Goal: Transaction & Acquisition: Purchase product/service

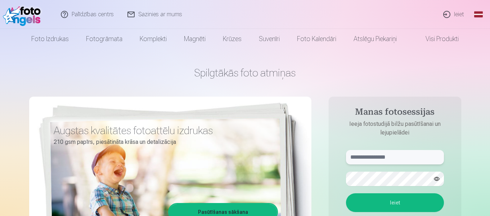
click at [385, 158] on input "text" at bounding box center [395, 157] width 98 height 14
type input "**********"
click at [346, 193] on button "Ieiet" at bounding box center [395, 202] width 98 height 19
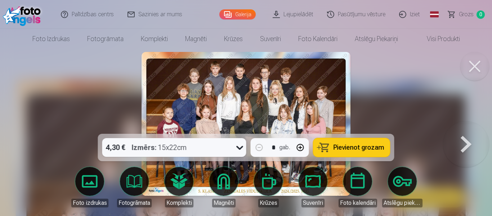
click at [350, 146] on span "Pievienot grozam" at bounding box center [358, 147] width 51 height 6
click at [480, 63] on button at bounding box center [474, 66] width 29 height 29
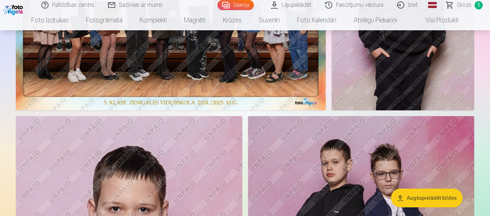
scroll to position [612, 0]
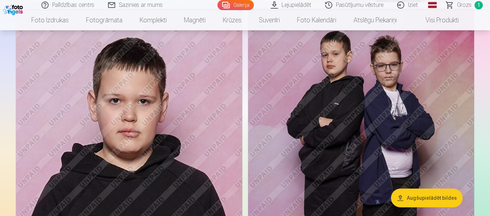
click at [358, 119] on img at bounding box center [361, 177] width 226 height 339
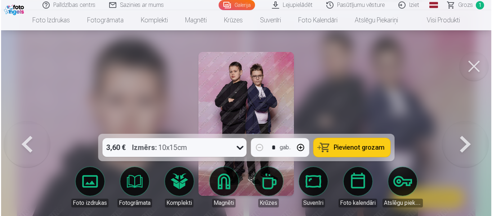
scroll to position [613, 0]
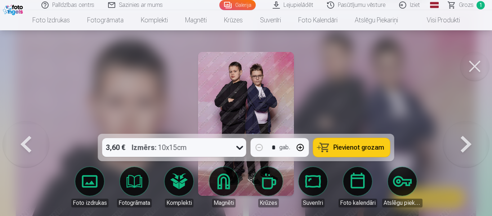
click at [334, 146] on span "Pievienot grozam" at bounding box center [358, 147] width 51 height 6
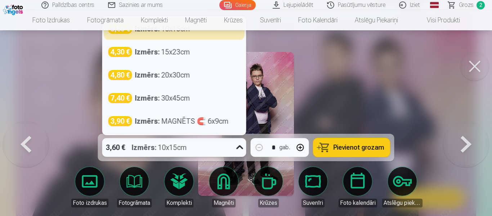
click at [241, 147] on icon at bounding box center [240, 147] width 12 height 12
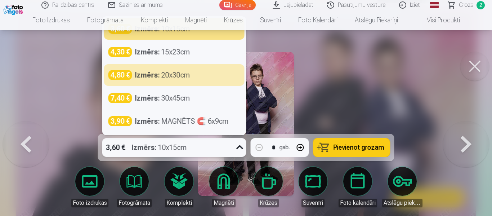
click at [353, 82] on div at bounding box center [246, 108] width 492 height 216
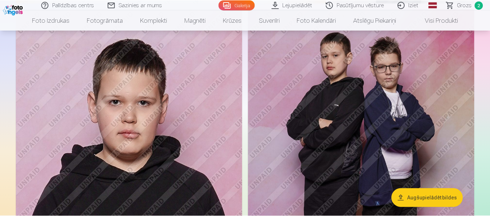
scroll to position [612, 0]
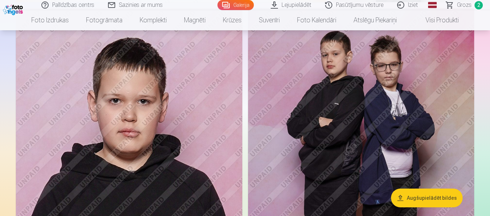
click at [324, 97] on img at bounding box center [361, 177] width 226 height 339
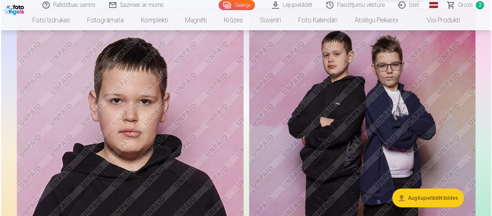
scroll to position [613, 0]
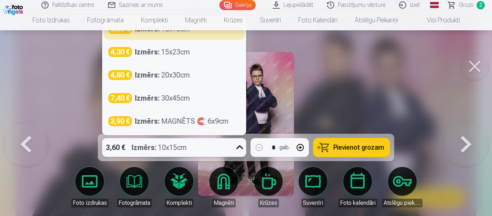
click at [237, 149] on icon at bounding box center [240, 147] width 12 height 12
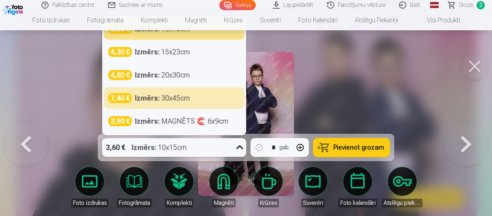
click at [383, 72] on div at bounding box center [246, 108] width 492 height 216
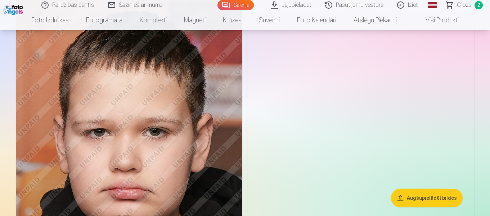
scroll to position [1727, 0]
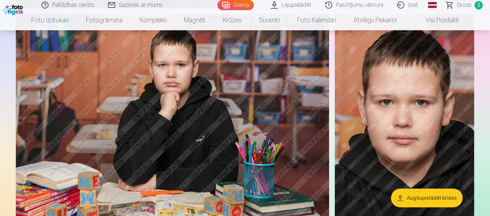
click at [417, 133] on img at bounding box center [404, 118] width 139 height 209
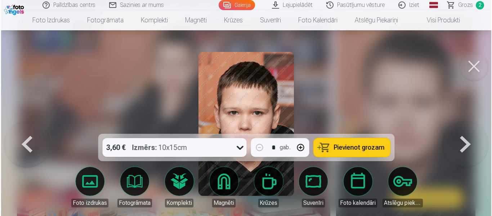
scroll to position [2057, 0]
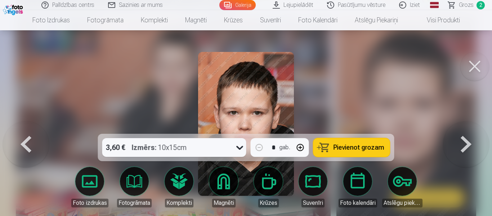
click at [239, 152] on icon at bounding box center [240, 147] width 12 height 12
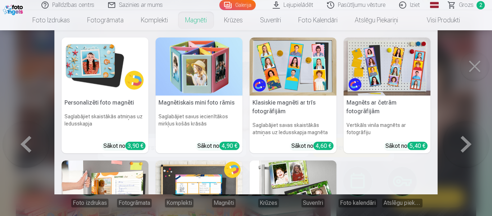
click at [473, 71] on nav "Personalizēti foto magnēti Saglabājiet skaistākās atmiņas uz ledusskapja Sākot …" at bounding box center [246, 112] width 492 height 164
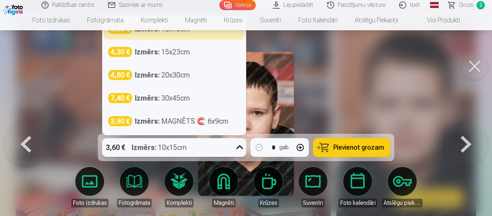
click at [243, 147] on icon at bounding box center [240, 147] width 12 height 12
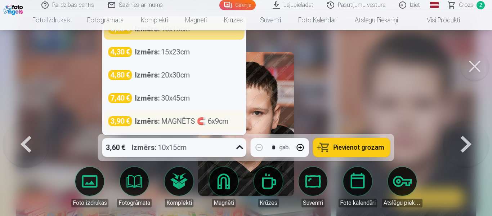
click at [159, 119] on strong "Izmērs :" at bounding box center [147, 121] width 25 height 10
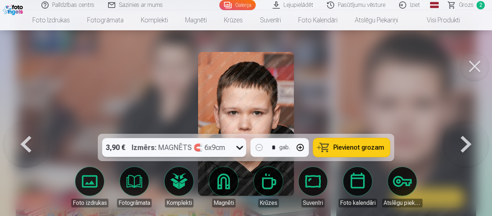
click at [366, 146] on span "Pievienot grozam" at bounding box center [358, 147] width 51 height 6
click at [477, 71] on button at bounding box center [474, 66] width 29 height 29
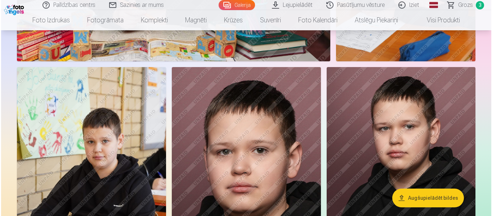
scroll to position [3059, 0]
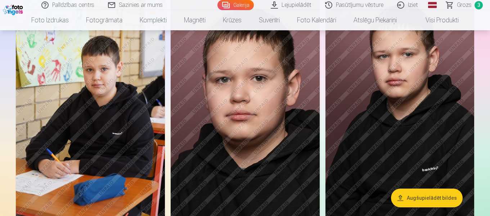
click at [91, 132] on img at bounding box center [90, 106] width 149 height 223
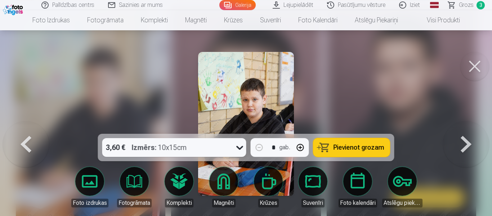
click at [475, 68] on button at bounding box center [474, 66] width 29 height 29
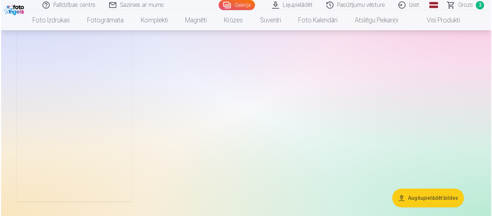
scroll to position [4199, 0]
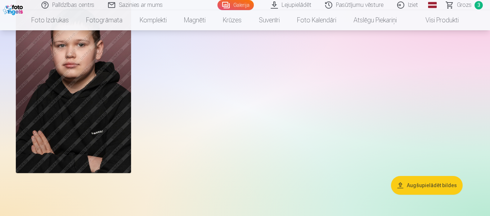
click at [65, 87] on img at bounding box center [73, 86] width 115 height 173
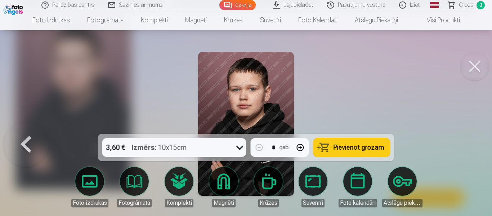
click at [226, 145] on div "3,60 € Izmērs : 10x15cm" at bounding box center [167, 147] width 130 height 19
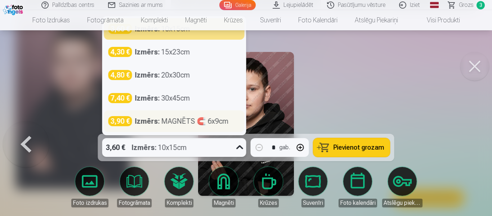
click at [216, 125] on div "Izmērs : MAGNĒTS 🧲 6x9cm" at bounding box center [182, 121] width 94 height 10
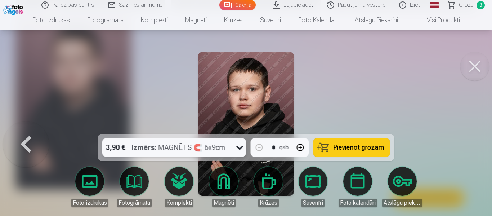
click at [336, 149] on span "Pievienot grozam" at bounding box center [358, 147] width 51 height 6
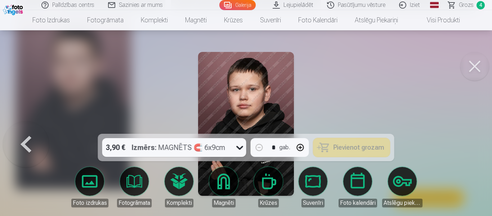
click at [483, 63] on button at bounding box center [474, 66] width 29 height 29
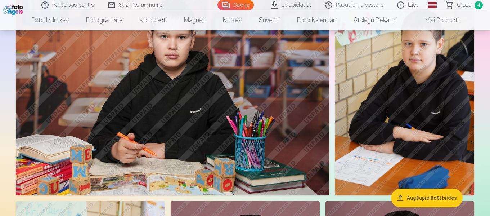
scroll to position [2817, 0]
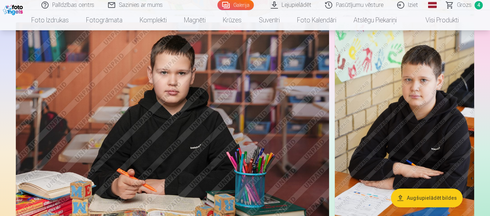
click at [406, 91] on img at bounding box center [404, 126] width 139 height 209
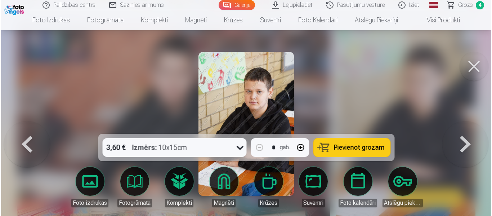
scroll to position [2826, 0]
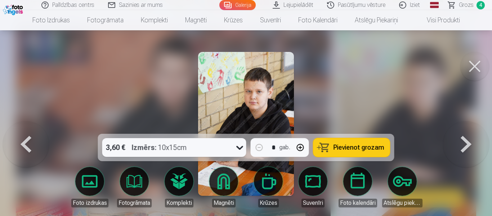
click at [225, 146] on div "3,60 € Izmērs : 10x15cm" at bounding box center [167, 147] width 130 height 19
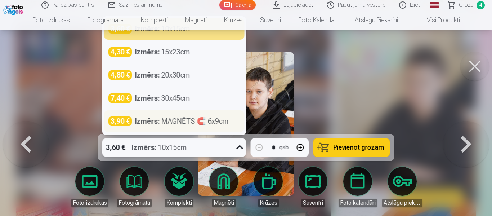
click at [222, 120] on div "Izmērs : MAGNĒTS 🧲 6x9cm" at bounding box center [182, 121] width 94 height 10
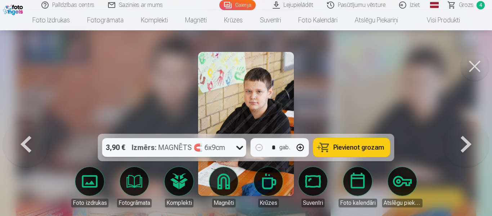
click at [331, 148] on button "Pievienot grozam" at bounding box center [351, 147] width 77 height 19
click at [473, 71] on button at bounding box center [474, 66] width 29 height 29
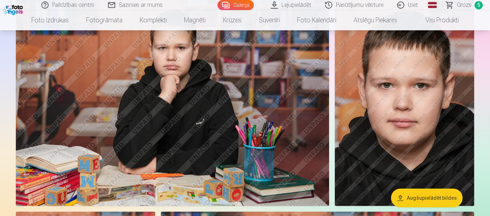
scroll to position [2025, 0]
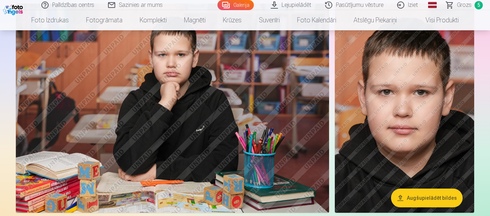
click at [364, 112] on img at bounding box center [404, 108] width 139 height 209
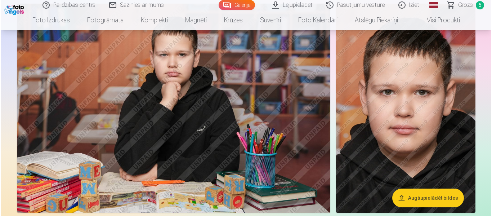
scroll to position [2069, 0]
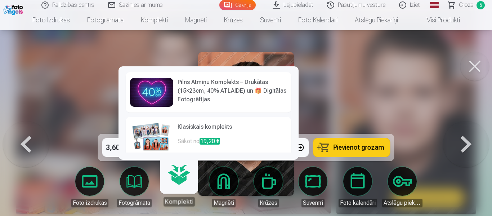
click at [177, 186] on link "Komplekti" at bounding box center [179, 184] width 44 height 44
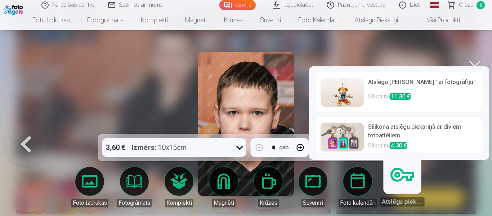
click at [409, 130] on h6 "Silikona atslēgu piekariņš ar diviem fotoattēliem" at bounding box center [422, 131] width 109 height 19
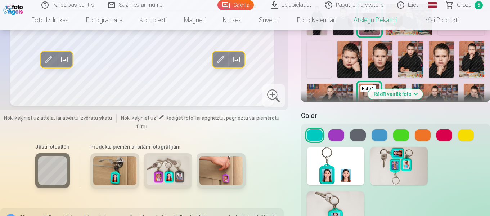
scroll to position [252, 0]
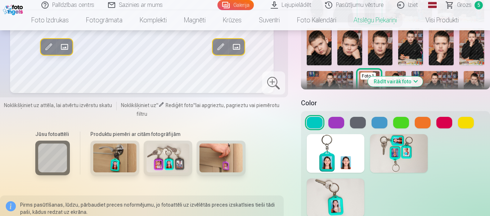
click at [404, 80] on button "Rādīt vairāk foto" at bounding box center [395, 81] width 55 height 10
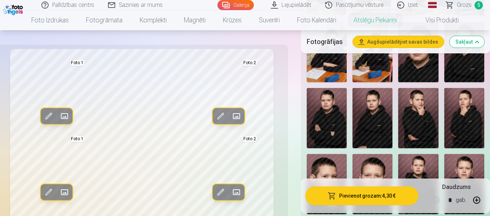
scroll to position [648, 0]
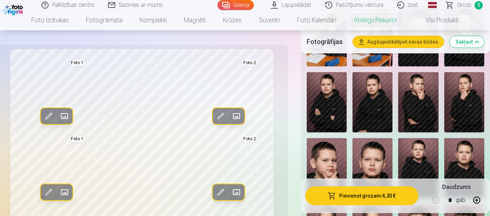
click at [311, 160] on img at bounding box center [327, 168] width 40 height 60
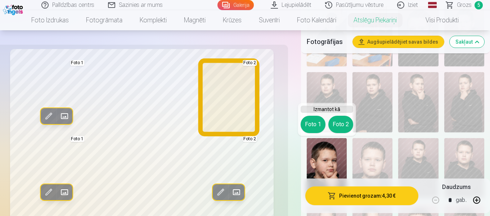
click at [343, 126] on button "Foto 2" at bounding box center [340, 124] width 25 height 17
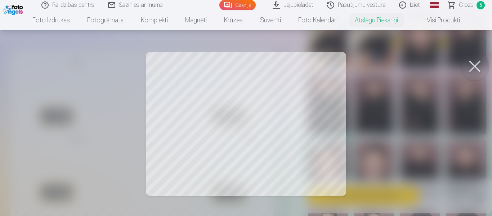
click at [320, 133] on div at bounding box center [246, 108] width 492 height 216
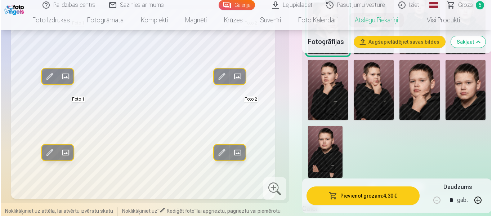
scroll to position [828, 0]
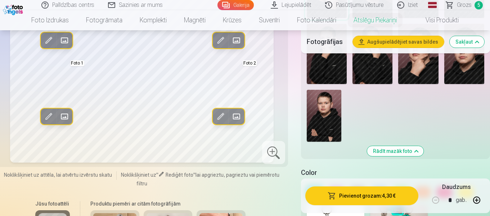
click at [61, 122] on span at bounding box center [65, 117] width 12 height 12
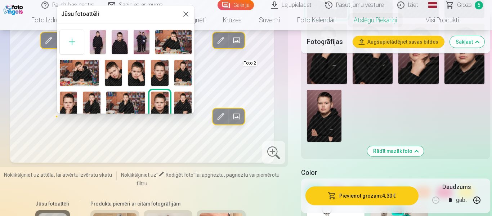
click at [61, 122] on div at bounding box center [246, 108] width 492 height 216
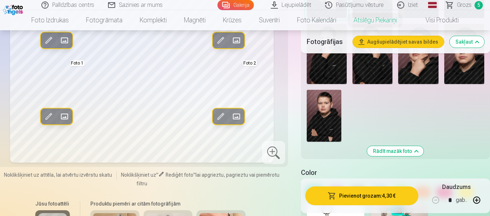
click at [50, 120] on span at bounding box center [49, 117] width 12 height 12
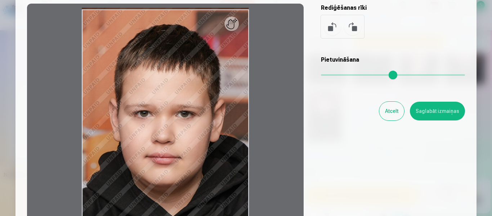
scroll to position [108, 0]
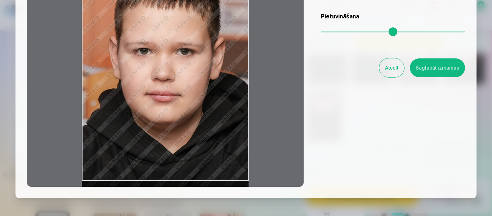
drag, startPoint x: 222, startPoint y: 123, endPoint x: 226, endPoint y: 88, distance: 35.1
click at [226, 88] on div at bounding box center [165, 73] width 276 height 226
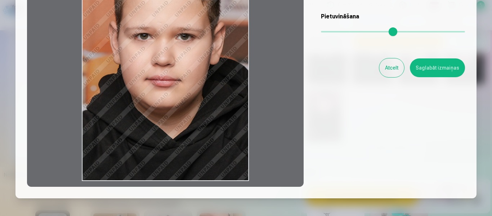
click at [226, 88] on div at bounding box center [165, 73] width 276 height 226
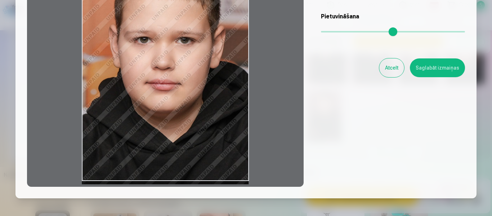
click at [226, 91] on div at bounding box center [165, 73] width 276 height 226
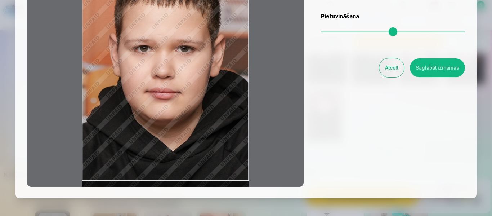
drag, startPoint x: 227, startPoint y: 83, endPoint x: 227, endPoint y: 92, distance: 8.6
click at [227, 92] on div at bounding box center [165, 73] width 276 height 226
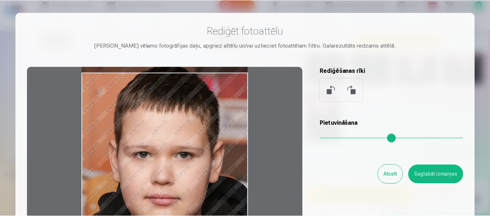
scroll to position [0, 0]
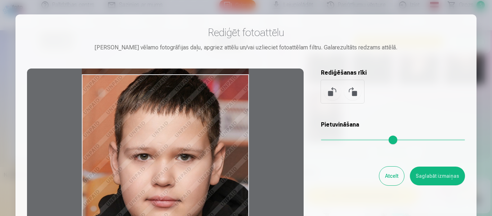
click at [434, 176] on button "Saglabāt izmaiņas" at bounding box center [436, 175] width 55 height 19
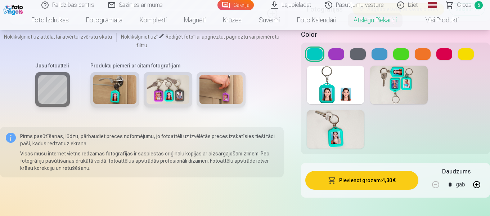
scroll to position [972, 0]
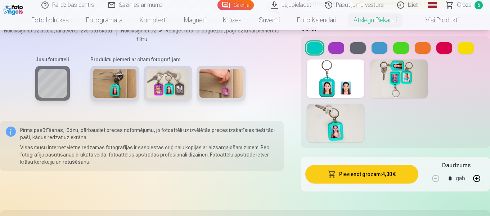
click at [362, 51] on button at bounding box center [358, 48] width 16 height 12
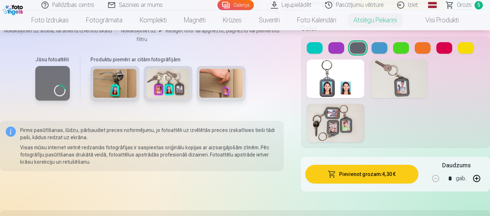
click at [333, 46] on button at bounding box center [336, 48] width 16 height 12
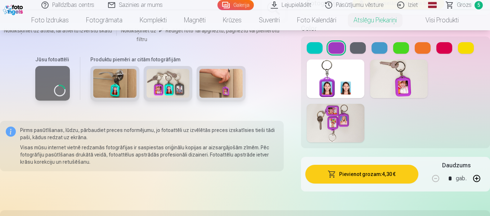
click at [381, 44] on button at bounding box center [379, 48] width 16 height 12
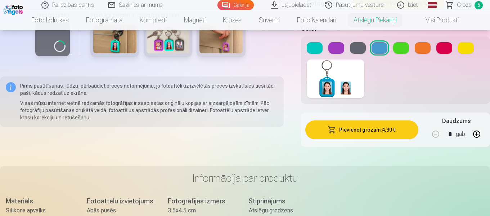
click at [407, 44] on button at bounding box center [401, 48] width 16 height 12
click at [424, 45] on button at bounding box center [423, 48] width 16 height 12
click at [443, 46] on button at bounding box center [444, 48] width 16 height 12
click at [468, 46] on button at bounding box center [466, 48] width 16 height 12
click at [441, 49] on button at bounding box center [444, 48] width 16 height 12
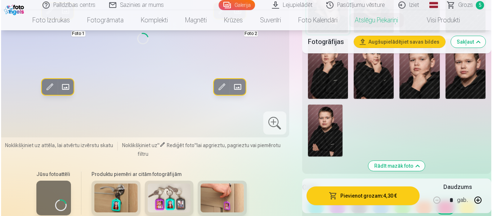
scroll to position [828, 0]
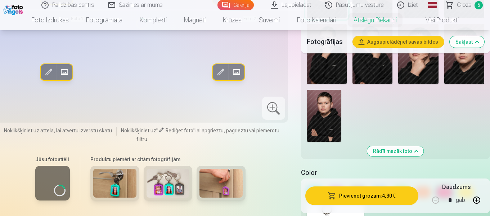
click at [362, 193] on button "Pievienot grozam : 4,30 €" at bounding box center [361, 195] width 113 height 19
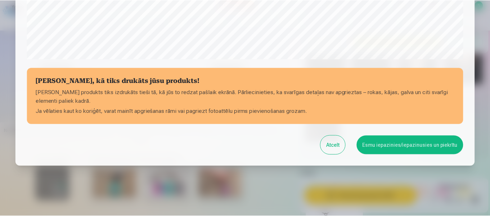
scroll to position [303, 0]
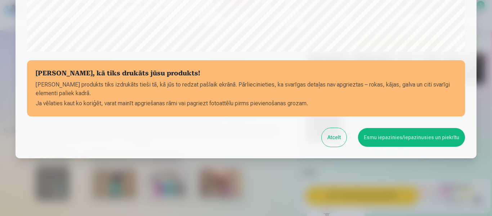
click at [395, 135] on button "Esmu iepazinies/iepazinusies un piekrītu" at bounding box center [411, 137] width 107 height 19
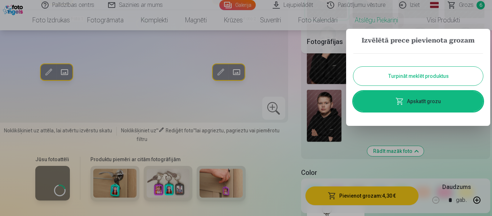
click at [431, 83] on button "Turpināt meklēt produktus" at bounding box center [418, 76] width 130 height 19
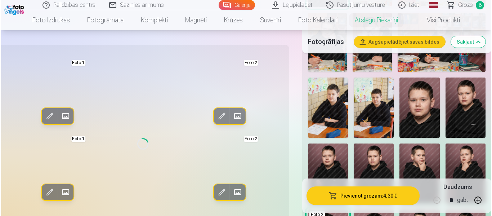
scroll to position [576, 0]
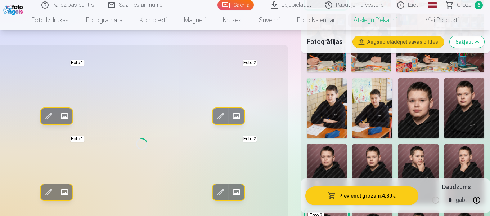
click at [398, 41] on button "Augšupielādējiet savas bildes" at bounding box center [398, 42] width 91 height 12
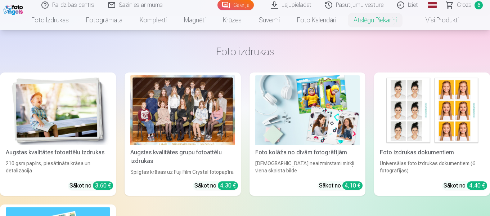
scroll to position [540, 0]
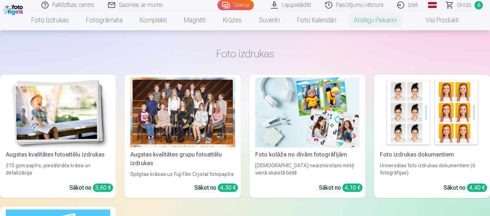
click at [430, 118] on img at bounding box center [432, 112] width 104 height 70
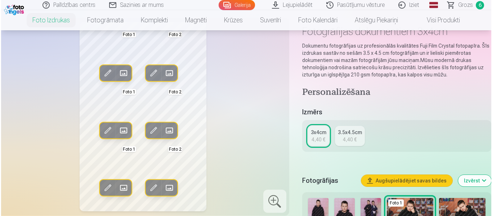
scroll to position [36, 0]
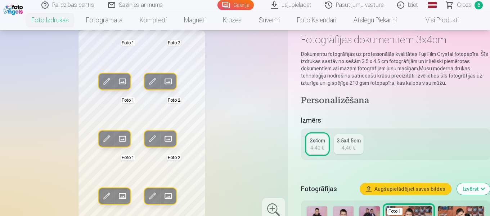
click at [122, 79] on span at bounding box center [123, 82] width 12 height 12
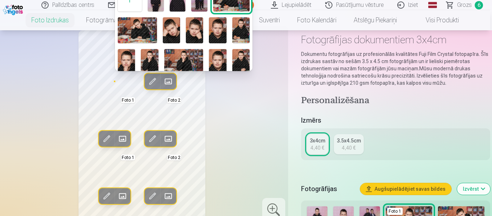
click at [215, 56] on img at bounding box center [217, 62] width 17 height 26
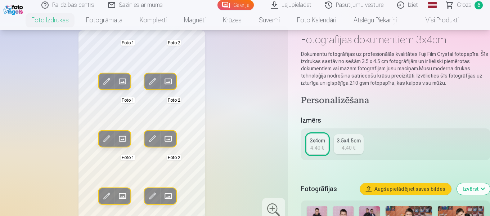
click at [171, 81] on span at bounding box center [169, 82] width 12 height 12
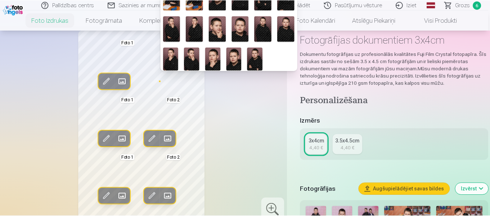
scroll to position [92, 0]
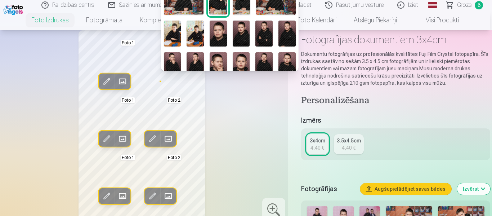
click at [214, 33] on img at bounding box center [217, 34] width 17 height 26
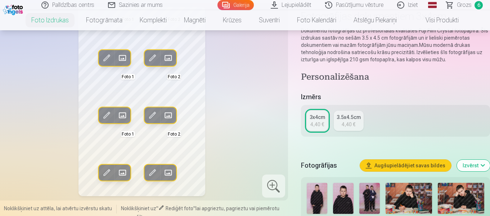
scroll to position [72, 0]
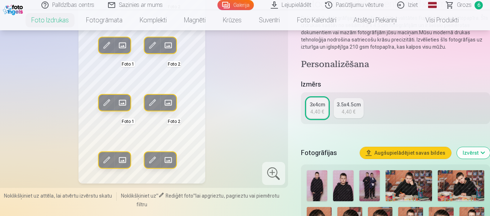
click at [314, 106] on div "3x4cm" at bounding box center [316, 104] width 15 height 7
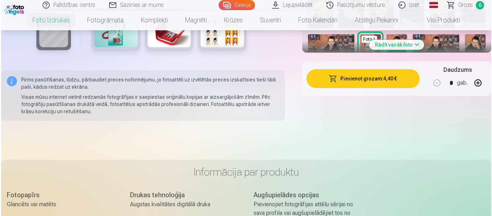
scroll to position [288, 0]
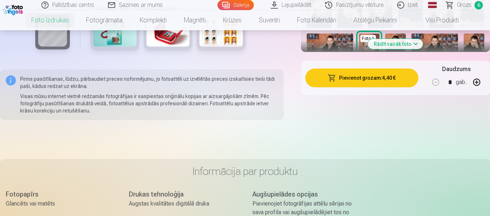
click at [372, 80] on button "Pievienot grozam : 4,40 €" at bounding box center [361, 77] width 113 height 19
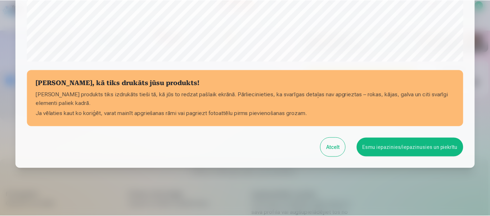
scroll to position [303, 0]
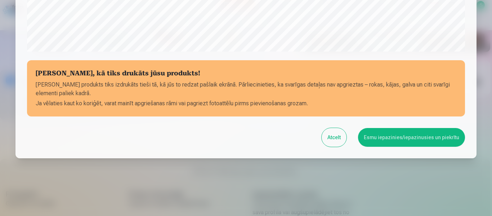
click at [391, 132] on button "Esmu iepazinies/iepazinusies un piekrītu" at bounding box center [411, 137] width 107 height 19
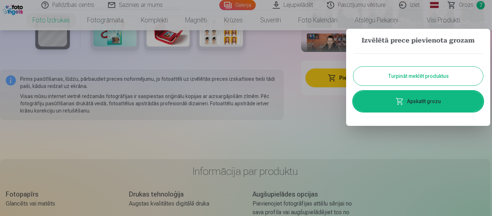
click at [400, 100] on span at bounding box center [399, 101] width 9 height 9
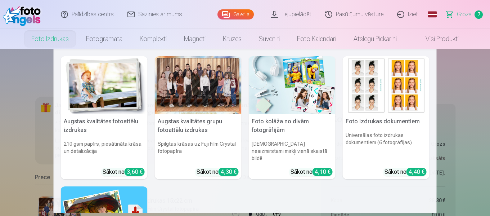
click at [62, 40] on link "Foto izdrukas" at bounding box center [50, 39] width 55 height 20
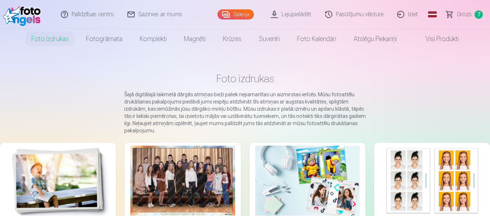
click at [69, 184] on img at bounding box center [58, 180] width 104 height 70
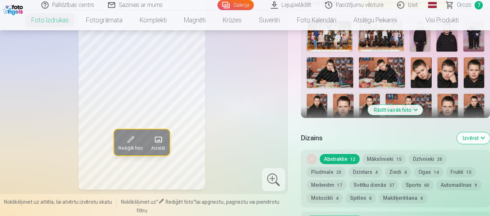
scroll to position [288, 0]
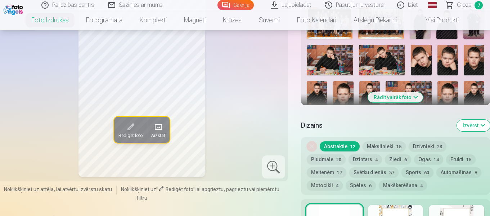
click at [395, 143] on button "Mākslinieki 15" at bounding box center [383, 146] width 43 height 10
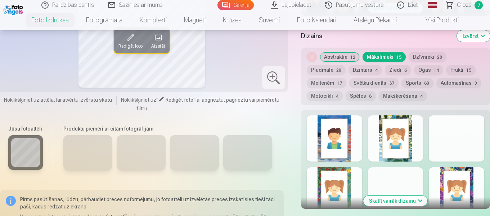
scroll to position [396, 0]
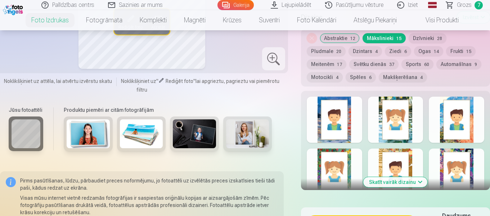
click at [409, 75] on button "Makšķerēšana 4" at bounding box center [403, 77] width 48 height 10
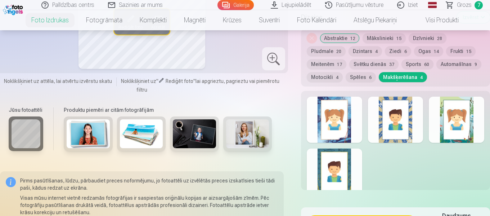
click at [377, 61] on button "Svētku dienās 37" at bounding box center [373, 64] width 49 height 10
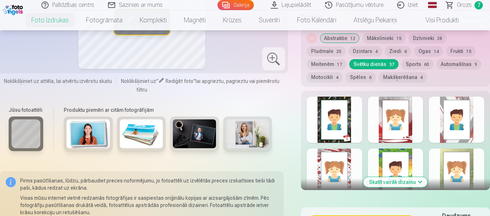
click at [411, 49] on div "Noņemiet dizainu Abstraktie 12 Mākslinieki 15 Dzīvnieki 28 Pludmale 20 Dzintars…" at bounding box center [395, 58] width 189 height 58
click at [385, 51] on button "Ziedi 6" at bounding box center [398, 51] width 26 height 10
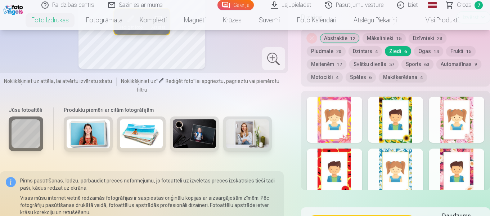
click at [371, 51] on button "Dzintars 4" at bounding box center [364, 51] width 33 height 10
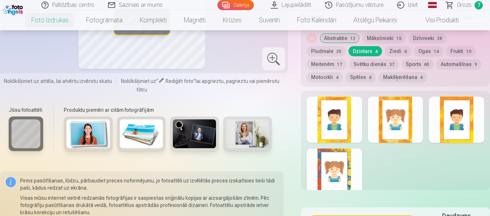
click at [453, 50] on button "Frukti 15" at bounding box center [461, 51] width 30 height 10
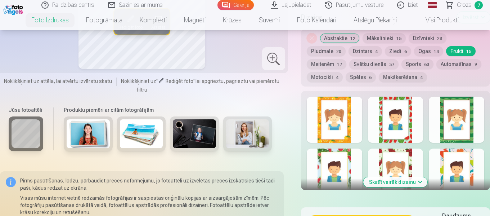
click at [430, 36] on button "Dzīvnieki 28" at bounding box center [427, 38] width 38 height 10
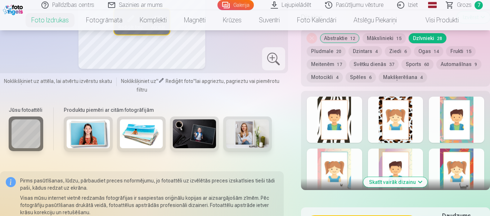
click at [421, 52] on button "Ogas 14" at bounding box center [428, 51] width 29 height 10
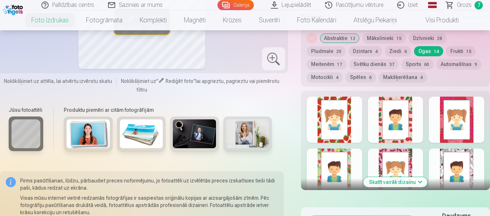
click at [421, 61] on button "Sports 60" at bounding box center [417, 64] width 32 height 10
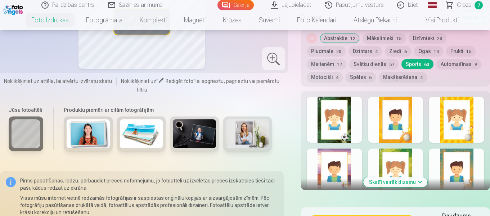
click at [334, 76] on button "Motocikli 4" at bounding box center [325, 77] width 36 height 10
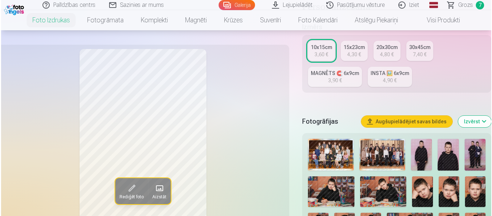
scroll to position [144, 0]
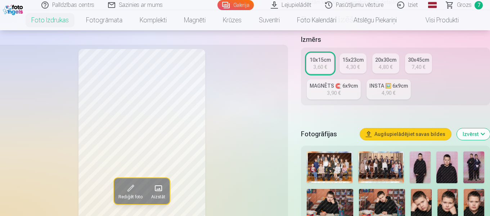
click at [405, 135] on button "Augšupielādējiet savas bildes" at bounding box center [405, 134] width 91 height 12
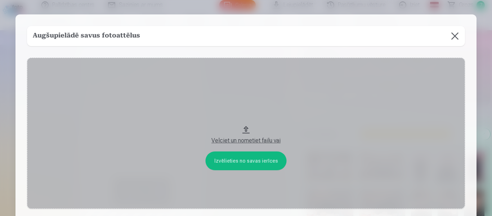
click at [263, 157] on button "Velciet un nometiet failu vai" at bounding box center [246, 133] width 438 height 151
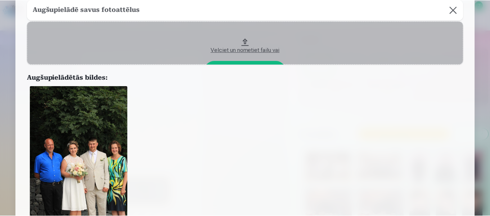
scroll to position [150, 0]
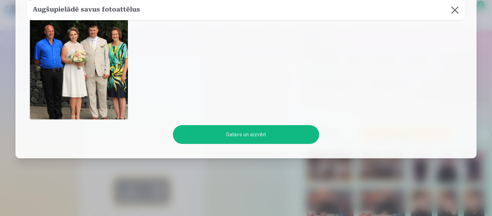
click at [262, 135] on button "Gatavs un aizvērt" at bounding box center [246, 134] width 146 height 19
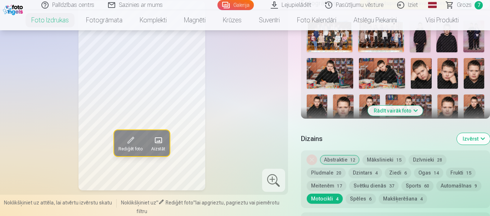
scroll to position [252, 0]
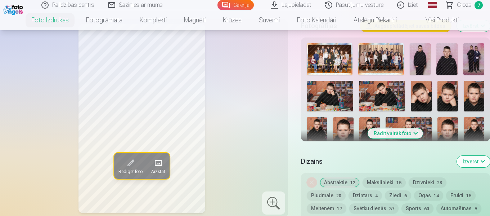
click at [403, 133] on button "Rādīt vairāk foto" at bounding box center [395, 133] width 55 height 10
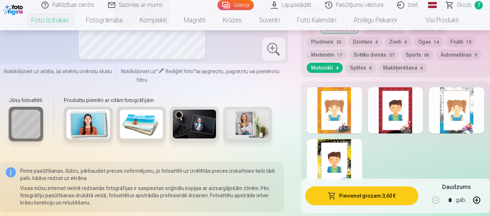
scroll to position [936, 0]
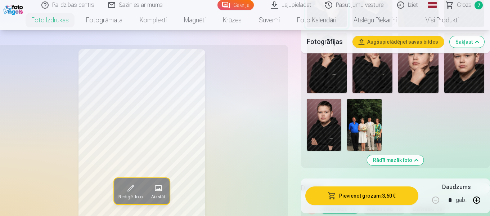
click at [371, 122] on img at bounding box center [364, 125] width 35 height 52
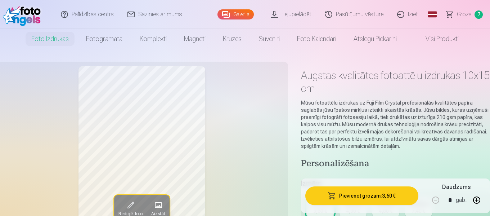
scroll to position [0, 0]
click at [419, 37] on span at bounding box center [418, 39] width 9 height 9
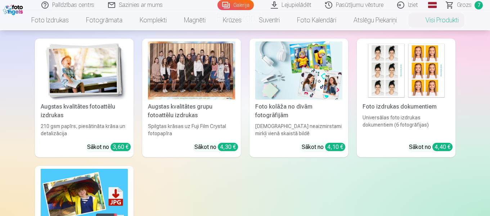
scroll to position [36, 0]
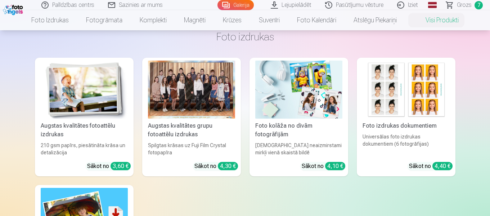
click at [297, 94] on img at bounding box center [298, 89] width 87 height 58
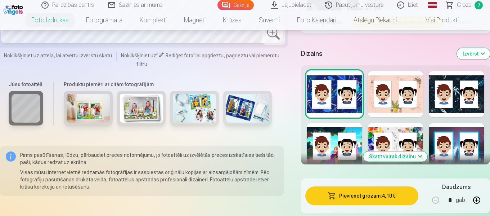
scroll to position [1008, 0]
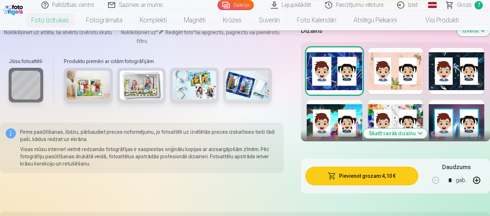
click at [420, 133] on button "Skatīt vairāk dizainu" at bounding box center [395, 133] width 64 height 10
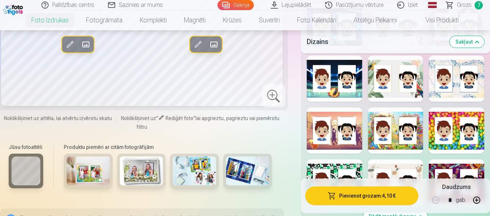
scroll to position [1367, 0]
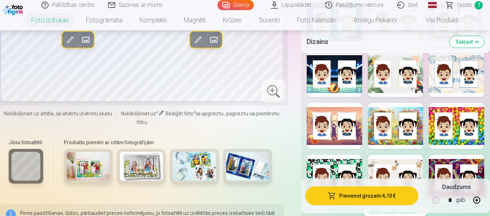
click at [452, 126] on div at bounding box center [456, 126] width 55 height 46
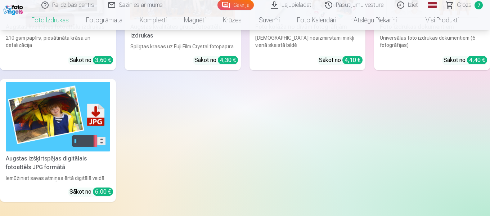
scroll to position [1727, 0]
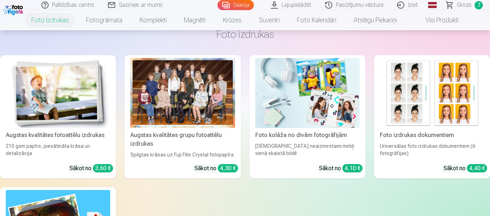
click at [70, 105] on img at bounding box center [58, 93] width 104 height 70
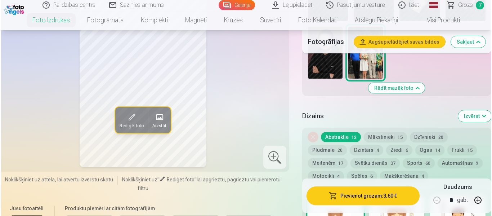
scroll to position [1079, 0]
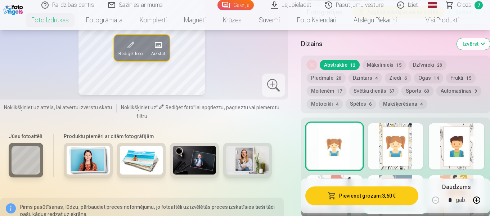
click at [139, 51] on button "Rediģēt foto" at bounding box center [130, 48] width 33 height 26
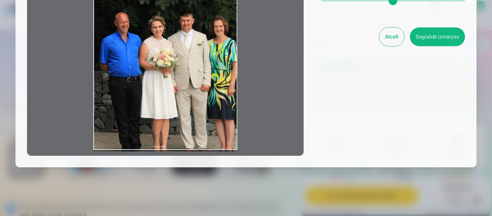
scroll to position [144, 0]
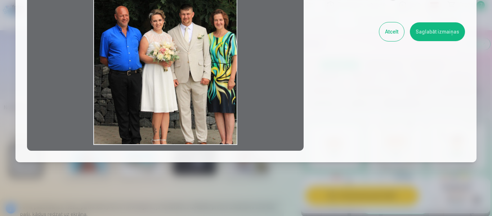
drag, startPoint x: 195, startPoint y: 100, endPoint x: 195, endPoint y: 81, distance: 19.4
click at [195, 81] on div at bounding box center [165, 37] width 276 height 226
click at [195, 80] on div at bounding box center [165, 37] width 276 height 226
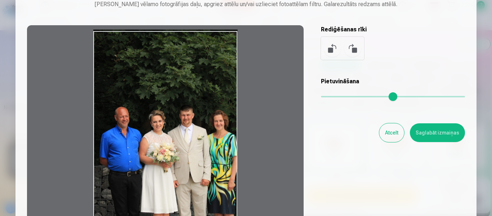
scroll to position [36, 0]
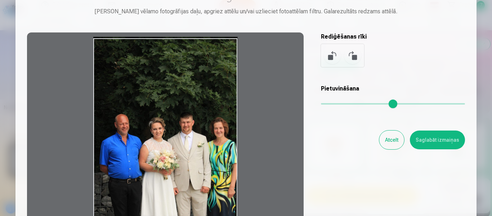
click at [356, 56] on button at bounding box center [352, 55] width 17 height 17
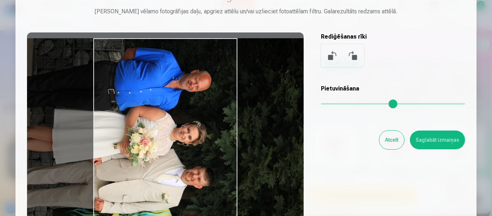
click at [356, 56] on button at bounding box center [352, 55] width 17 height 17
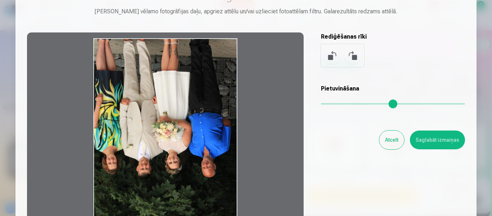
click at [356, 56] on button at bounding box center [352, 55] width 17 height 17
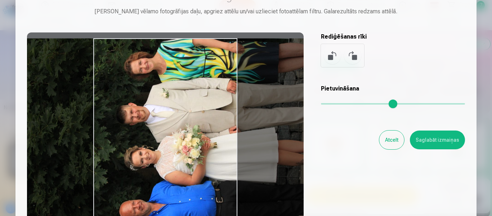
click at [356, 56] on button at bounding box center [352, 55] width 17 height 17
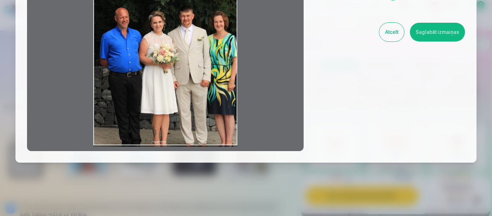
scroll to position [144, 0]
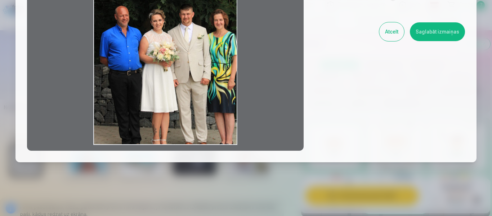
drag, startPoint x: 228, startPoint y: 104, endPoint x: 226, endPoint y: 76, distance: 27.5
click at [225, 77] on div at bounding box center [165, 37] width 276 height 226
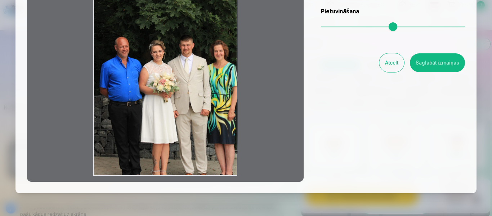
scroll to position [72, 0]
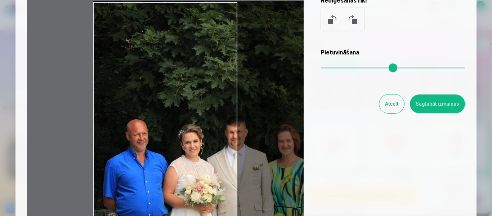
type input "*"
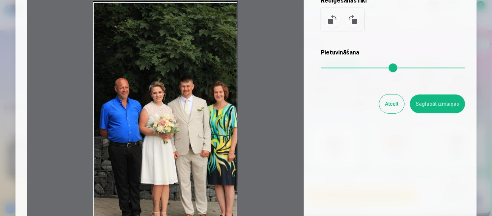
drag, startPoint x: 336, startPoint y: 66, endPoint x: 263, endPoint y: 58, distance: 73.2
click at [321, 67] on input "range" at bounding box center [393, 67] width 144 height 1
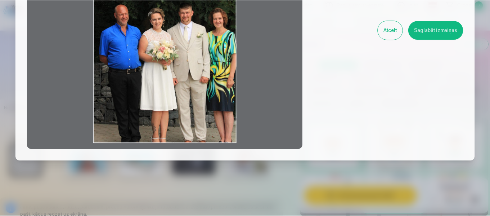
scroll to position [148, 0]
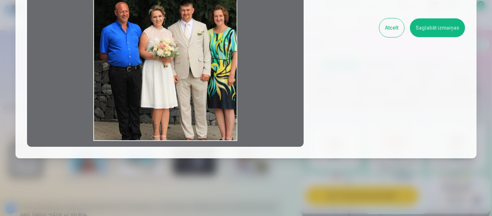
drag, startPoint x: 238, startPoint y: 99, endPoint x: 236, endPoint y: 65, distance: 33.9
click at [236, 68] on div at bounding box center [165, 33] width 276 height 226
drag, startPoint x: 227, startPoint y: 72, endPoint x: 207, endPoint y: 70, distance: 19.5
click at [207, 70] on div at bounding box center [165, 33] width 276 height 226
drag, startPoint x: 207, startPoint y: 70, endPoint x: 224, endPoint y: 69, distance: 16.9
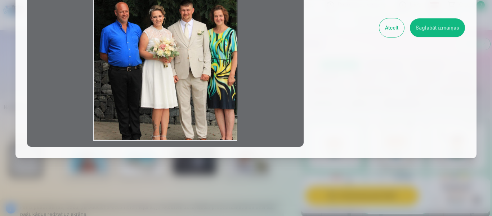
click at [224, 69] on div at bounding box center [165, 33] width 276 height 226
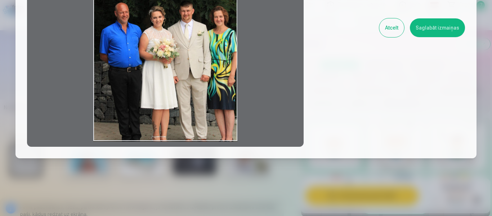
drag, startPoint x: 224, startPoint y: 69, endPoint x: 195, endPoint y: 69, distance: 29.5
click at [195, 69] on div at bounding box center [165, 33] width 276 height 226
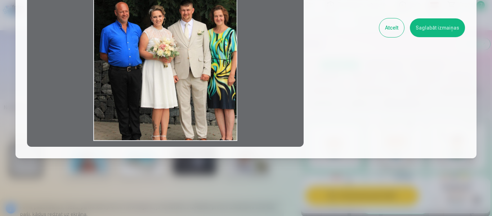
drag, startPoint x: 196, startPoint y: 68, endPoint x: 159, endPoint y: 35, distance: 49.5
click at [161, 36] on div at bounding box center [165, 33] width 276 height 226
click at [423, 30] on button "Saglabāt izmaiņas" at bounding box center [436, 27] width 55 height 19
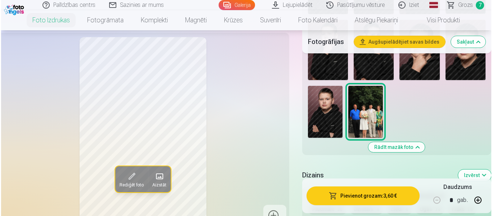
scroll to position [936, 0]
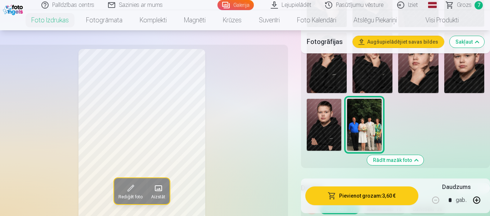
click at [375, 190] on button "Pievienot grozam : 3,60 €" at bounding box center [361, 195] width 113 height 19
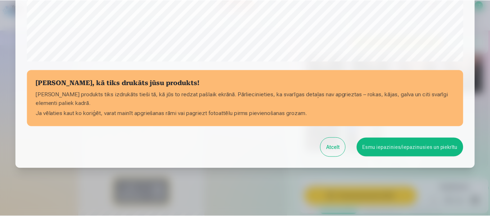
scroll to position [303, 0]
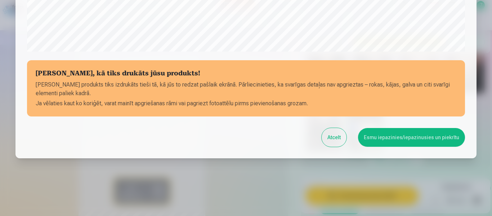
click at [394, 138] on button "Esmu iepazinies/iepazinusies un piekrītu" at bounding box center [411, 137] width 107 height 19
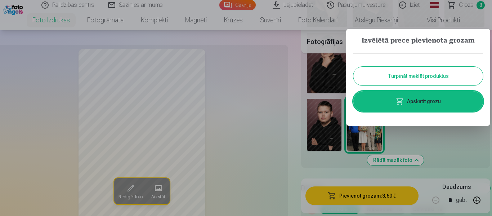
click at [413, 98] on link "Apskatīt grozu" at bounding box center [418, 101] width 130 height 20
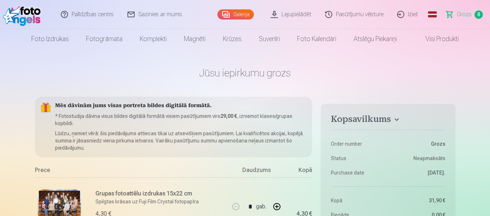
drag, startPoint x: 364, startPoint y: 189, endPoint x: 335, endPoint y: 86, distance: 107.0
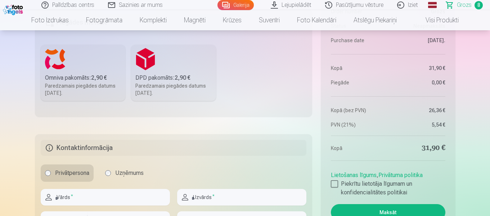
scroll to position [828, 0]
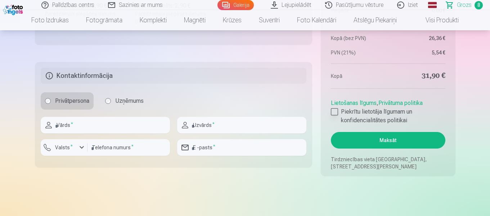
click at [332, 110] on div at bounding box center [334, 111] width 7 height 7
click at [95, 129] on input "text" at bounding box center [105, 125] width 129 height 17
type input "****"
type input "*****"
click at [105, 149] on input "number" at bounding box center [128, 147] width 82 height 17
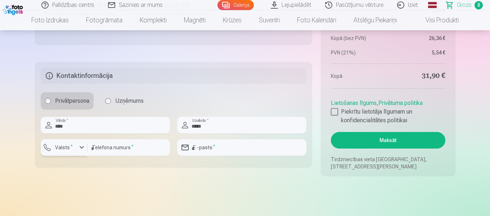
click at [84, 148] on div "button" at bounding box center [81, 147] width 9 height 9
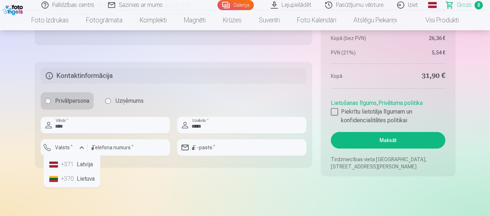
drag, startPoint x: 88, startPoint y: 162, endPoint x: 99, endPoint y: 151, distance: 15.3
click at [89, 162] on li "+371 Latvija" at bounding box center [71, 164] width 51 height 14
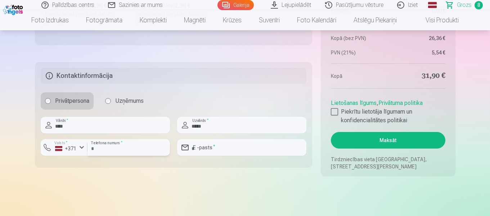
click at [103, 146] on input "number" at bounding box center [128, 147] width 82 height 17
type input "********"
click at [221, 145] on input "email" at bounding box center [241, 147] width 129 height 17
click at [214, 147] on input "email" at bounding box center [241, 147] width 129 height 17
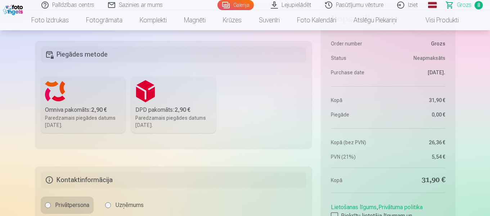
scroll to position [720, 0]
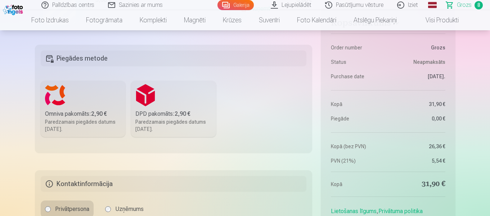
type input "**********"
click at [222, 186] on h5 "Kontaktinformācija" at bounding box center [174, 184] width 266 height 16
click at [99, 113] on b "2,90 €" at bounding box center [99, 113] width 16 height 7
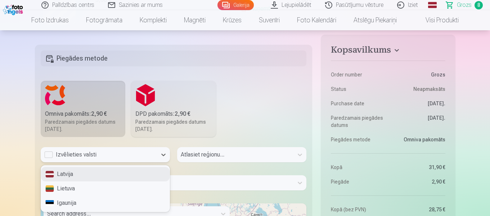
click at [103, 153] on div "Izvēlieties valsti" at bounding box center [98, 154] width 109 height 9
click at [80, 170] on div "Latvija" at bounding box center [105, 174] width 128 height 14
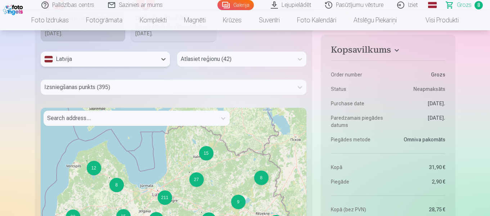
scroll to position [828, 0]
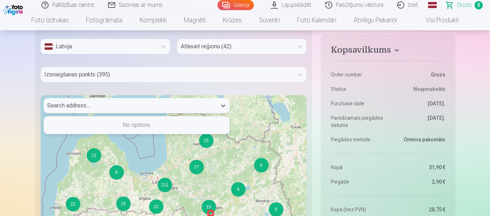
click at [95, 106] on div at bounding box center [130, 105] width 166 height 10
type input "*"
click at [79, 74] on div at bounding box center [167, 74] width 246 height 10
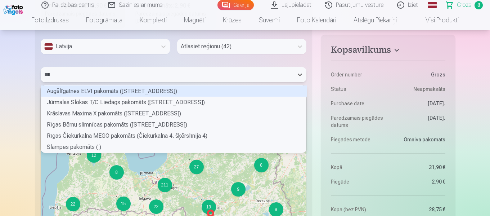
scroll to position [9, 263]
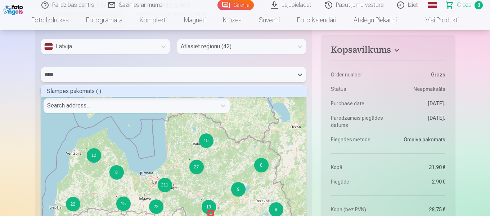
type input "*****"
click at [118, 89] on div "Slampes pakomāts ( )" at bounding box center [174, 90] width 266 height 11
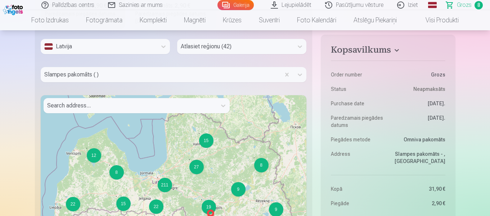
click at [222, 49] on div at bounding box center [235, 46] width 109 height 10
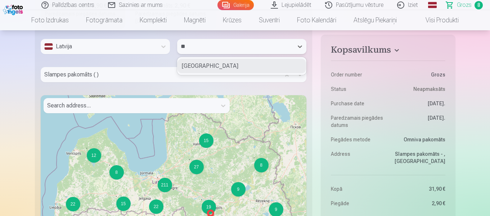
type input "*"
type input "****"
click at [205, 63] on div "Tukuma novads" at bounding box center [241, 66] width 128 height 14
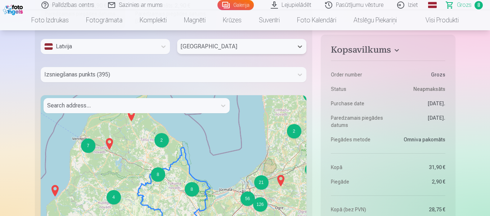
click at [158, 72] on div at bounding box center [167, 74] width 246 height 10
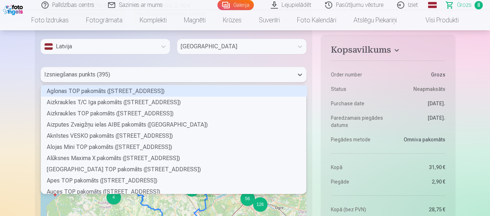
scroll to position [106, 263]
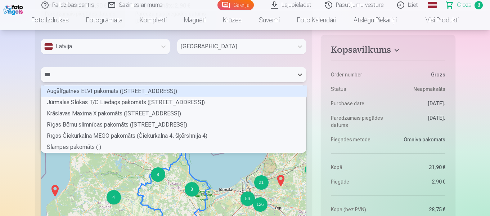
type input "****"
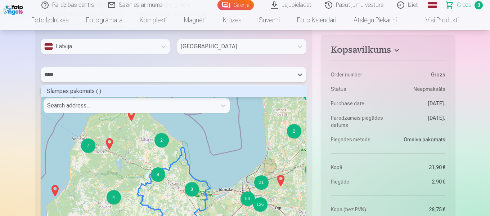
scroll to position [9, 263]
click at [165, 91] on div "Slampes pakomāts ( )" at bounding box center [174, 90] width 266 height 11
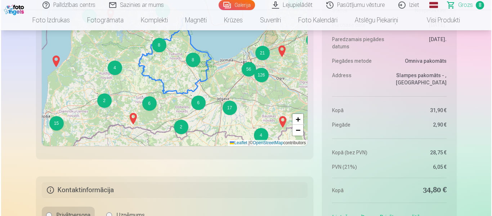
scroll to position [1044, 0]
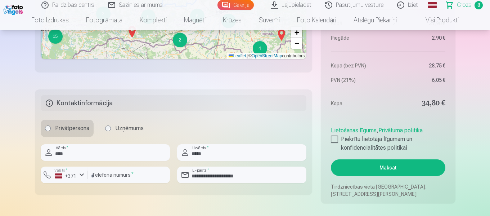
click at [369, 162] on button "Maksāt" at bounding box center [388, 167] width 114 height 17
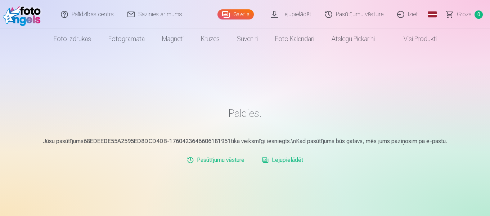
click at [411, 13] on link "Iziet" at bounding box center [407, 14] width 35 height 29
